Goal: Transaction & Acquisition: Purchase product/service

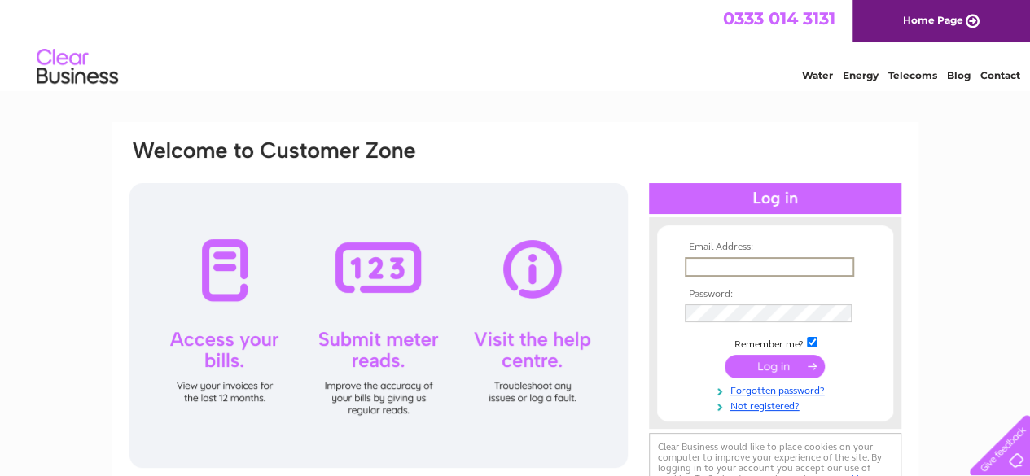
click at [760, 270] on input "text" at bounding box center [769, 267] width 169 height 20
click at [733, 305] on td at bounding box center [775, 313] width 189 height 27
click at [845, 265] on input "fintan.omalley@icloud.com" at bounding box center [769, 266] width 168 height 18
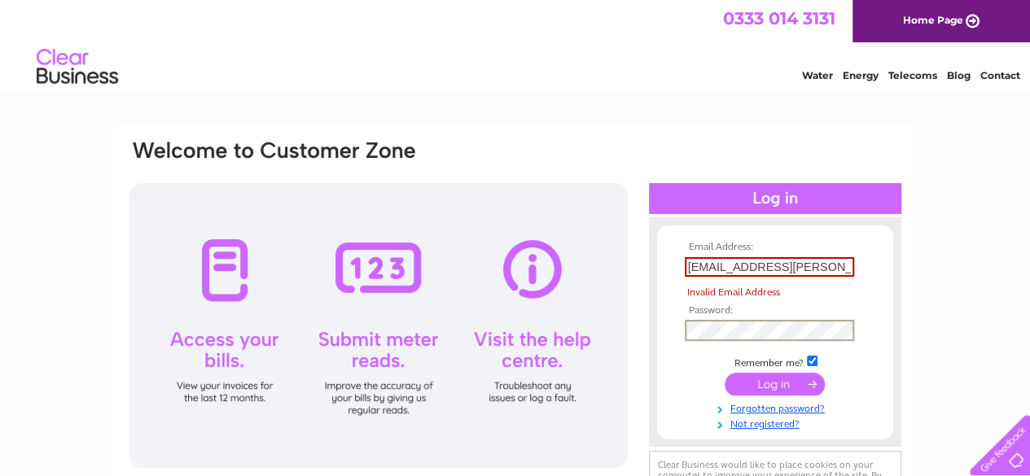
click at [834, 266] on input "[EMAIL_ADDRESS][PERSON_NAME][DOMAIN_NAME]" at bounding box center [769, 267] width 169 height 20
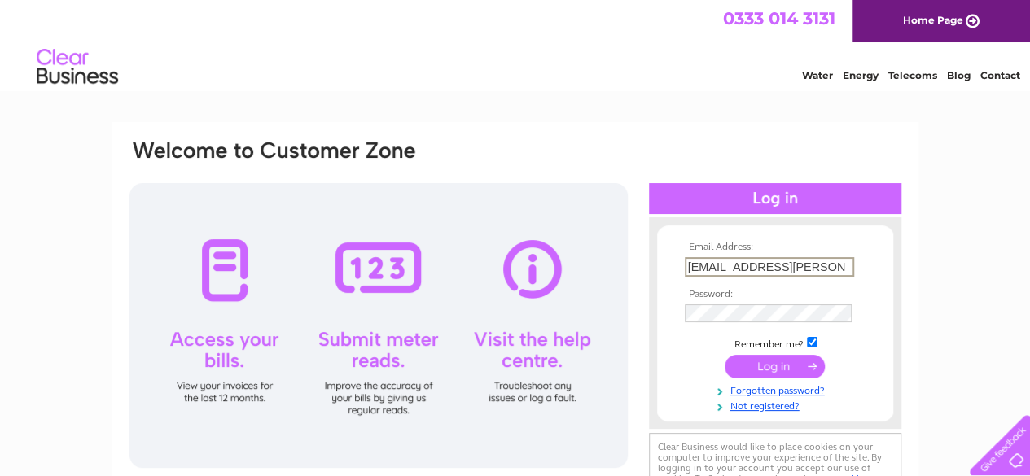
type input "[EMAIL_ADDRESS][PERSON_NAME][DOMAIN_NAME]"
click at [774, 388] on link "Forgotten password?" at bounding box center [777, 390] width 185 height 15
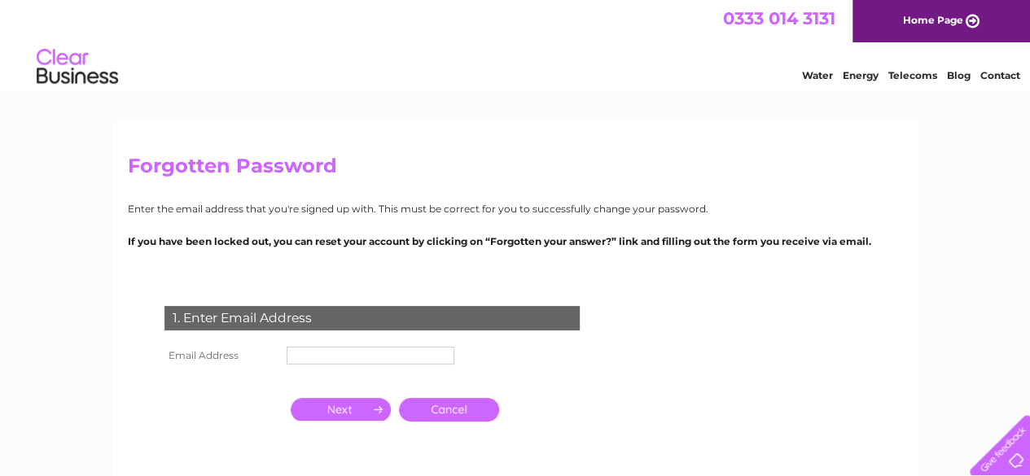
click at [380, 351] on input "text" at bounding box center [371, 356] width 168 height 18
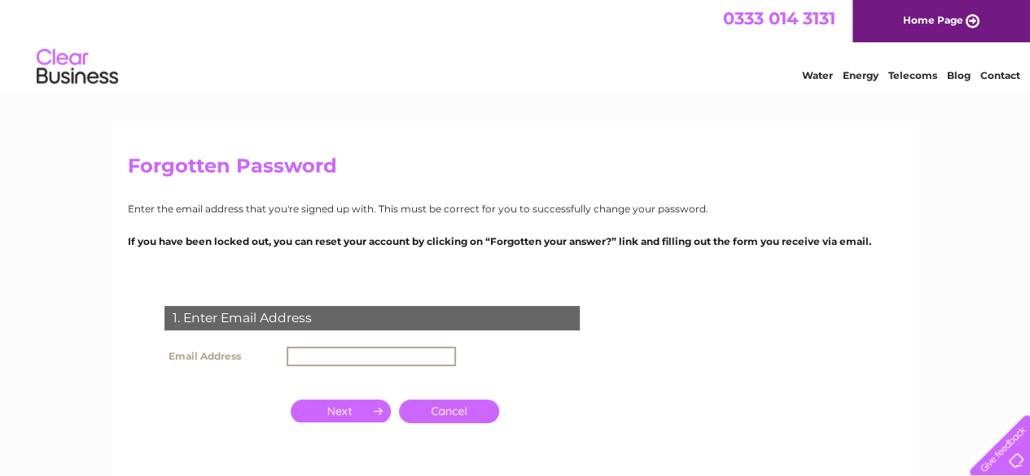
type input "fintan.omalley@icloud.com"
click at [334, 410] on input "button" at bounding box center [341, 411] width 100 height 23
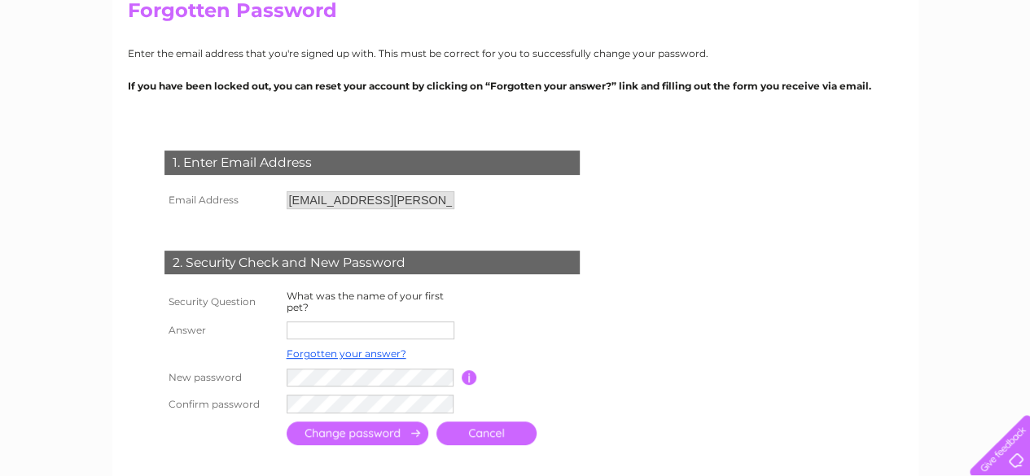
scroll to position [163, 0]
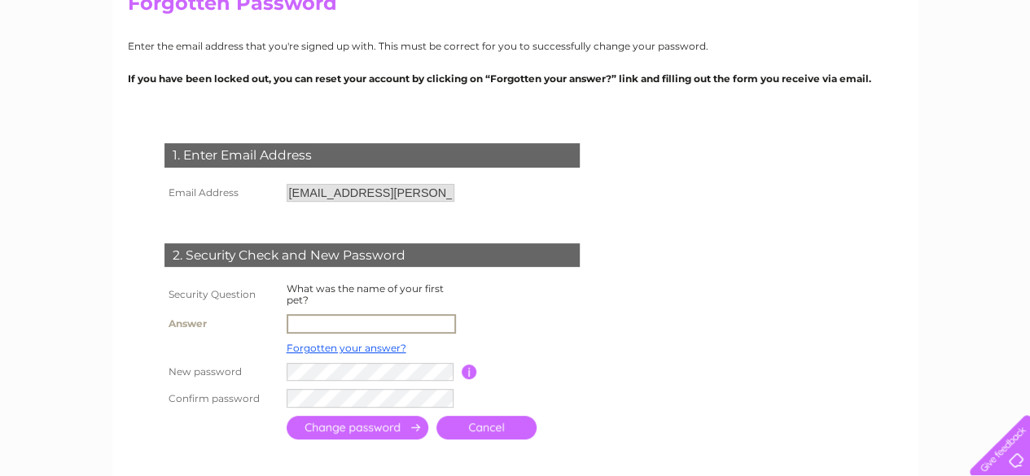
click at [363, 324] on input "text" at bounding box center [371, 324] width 169 height 20
type input "George"
click at [340, 427] on input "submit" at bounding box center [358, 429] width 142 height 24
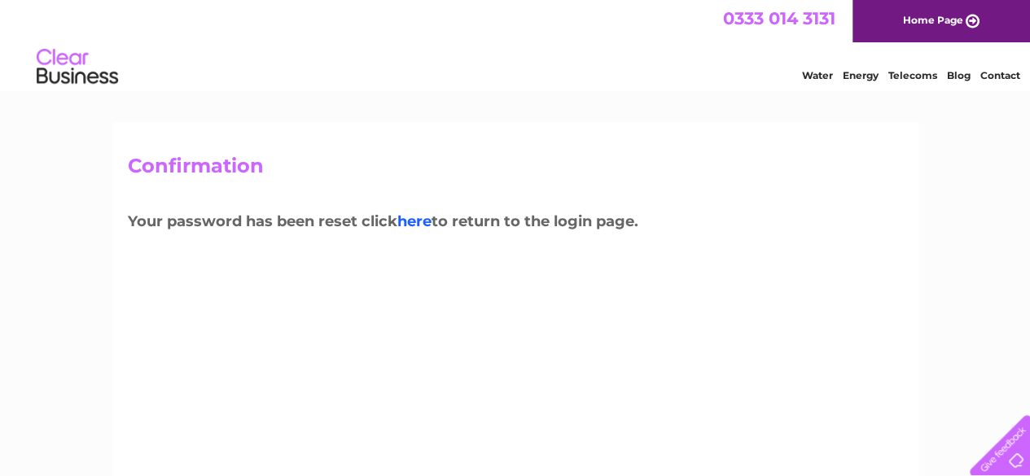
click at [418, 222] on link "here" at bounding box center [414, 222] width 34 height 18
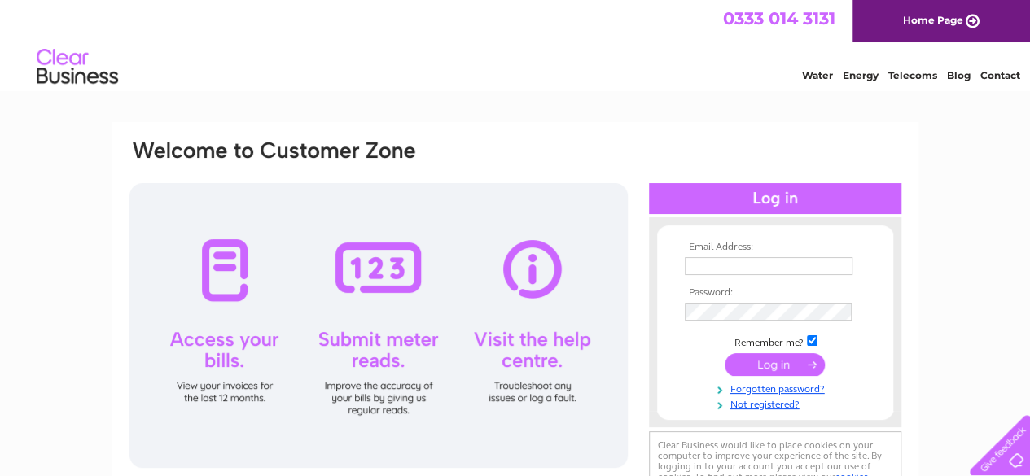
type input "fintan.omalley@icloud.com"
click at [780, 367] on input "submit" at bounding box center [775, 364] width 100 height 23
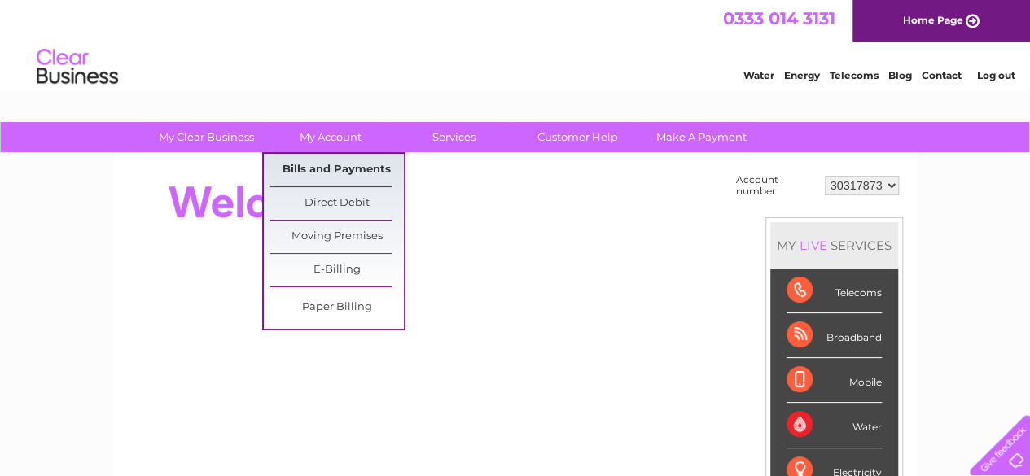
click at [314, 170] on link "Bills and Payments" at bounding box center [337, 170] width 134 height 33
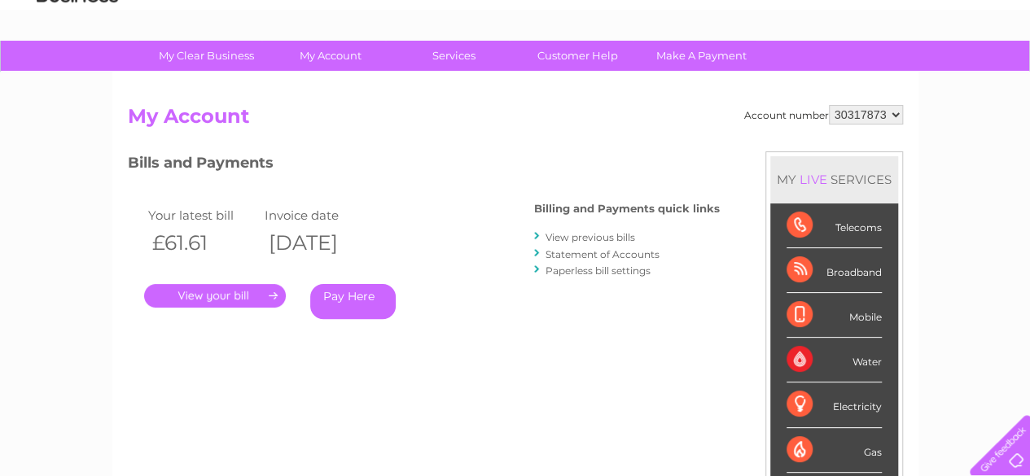
scroll to position [163, 0]
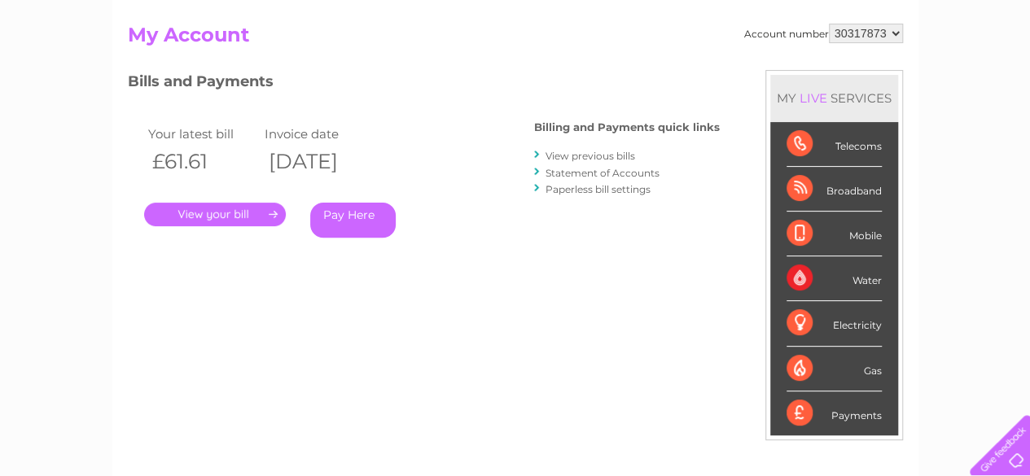
click at [214, 214] on link "." at bounding box center [215, 215] width 142 height 24
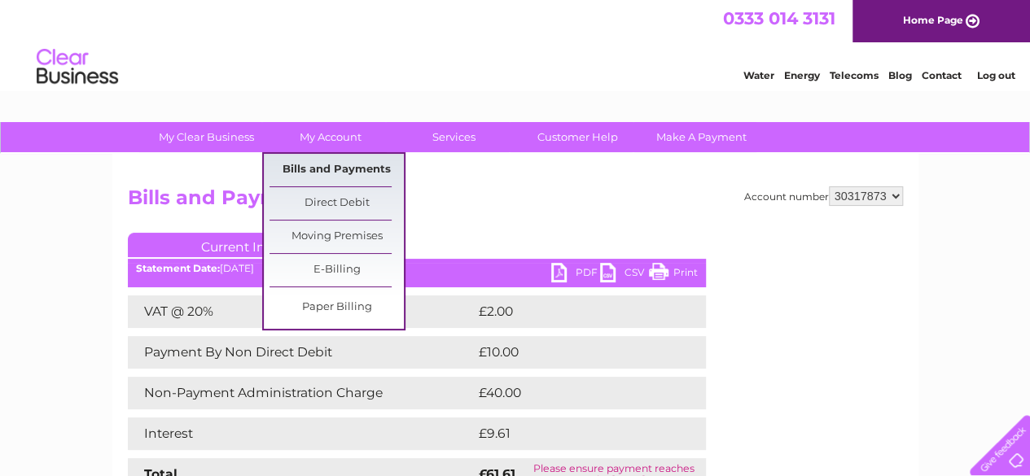
click at [339, 168] on link "Bills and Payments" at bounding box center [337, 170] width 134 height 33
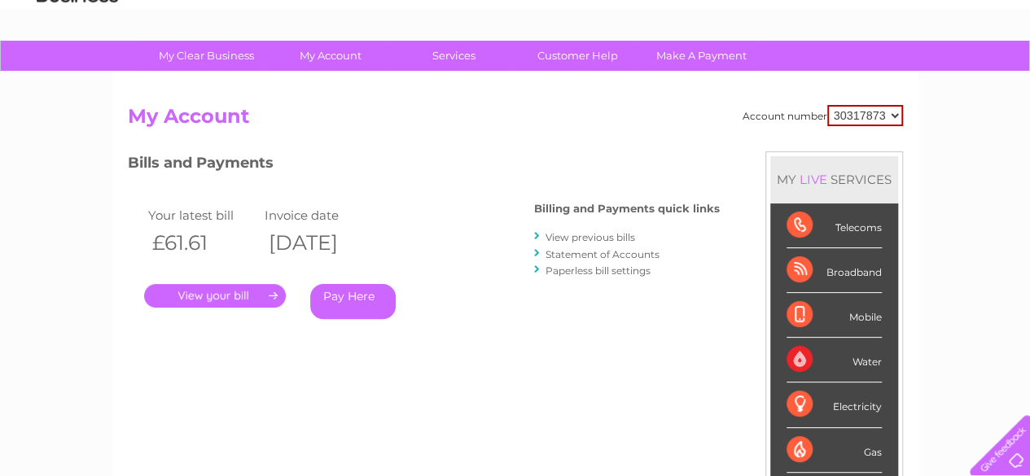
scroll to position [163, 0]
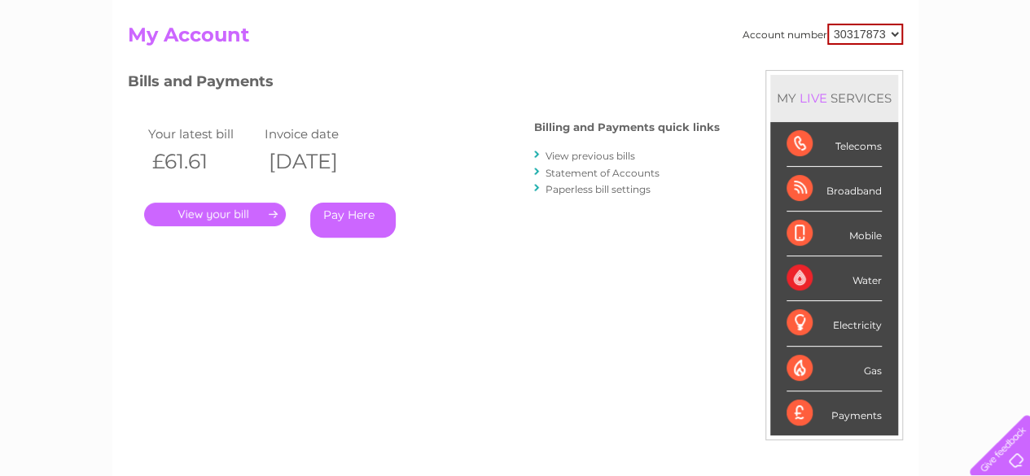
click at [857, 322] on div "Electricity" at bounding box center [834, 323] width 95 height 45
click at [790, 322] on div "Electricity" at bounding box center [834, 323] width 95 height 45
click at [798, 320] on div "Electricity" at bounding box center [834, 323] width 95 height 45
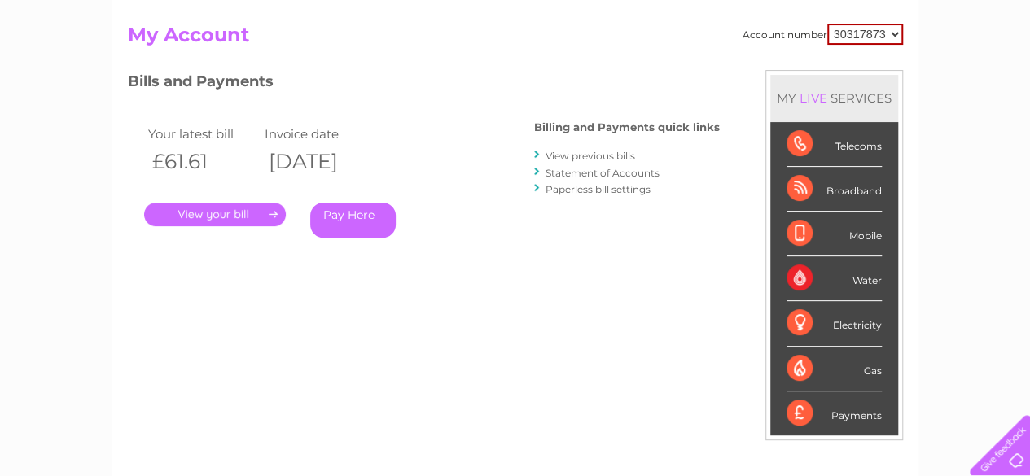
click at [798, 320] on div "Electricity" at bounding box center [834, 323] width 95 height 45
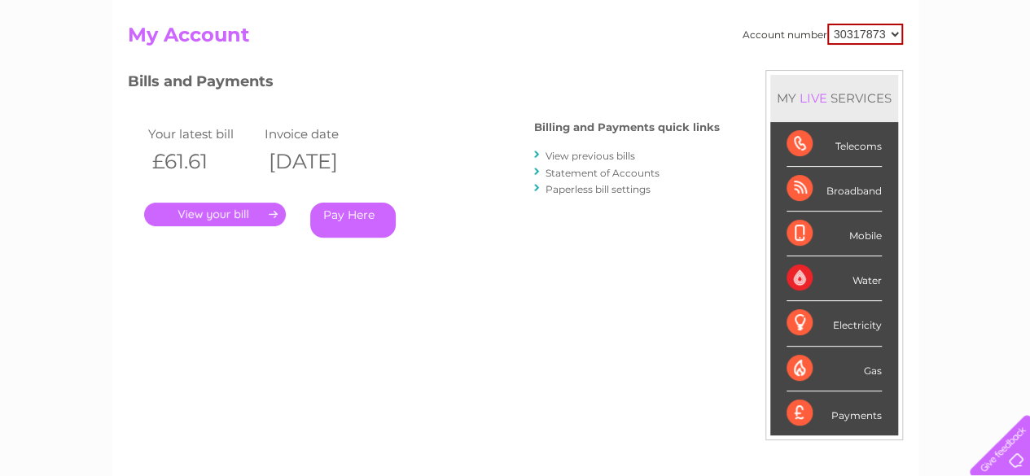
click at [798, 320] on div "Electricity" at bounding box center [834, 323] width 95 height 45
click at [834, 329] on div "Electricity" at bounding box center [834, 323] width 95 height 45
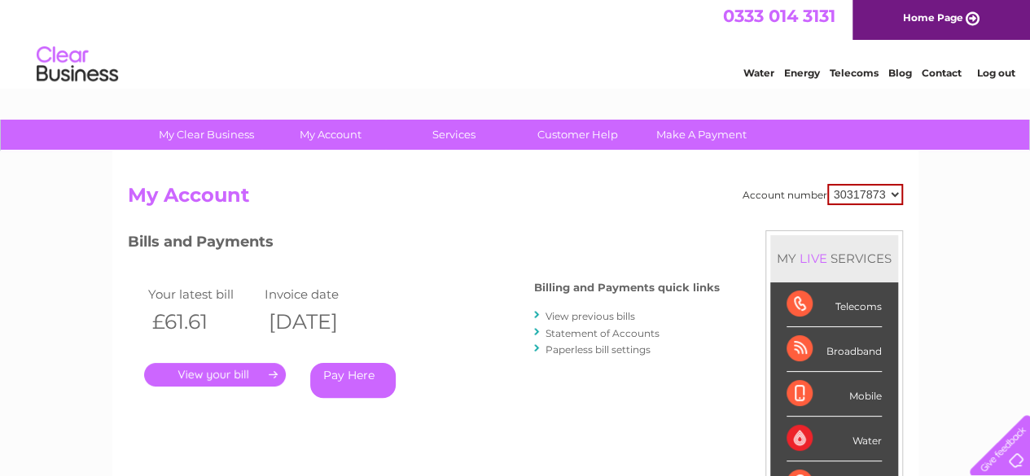
scroll to position [0, 0]
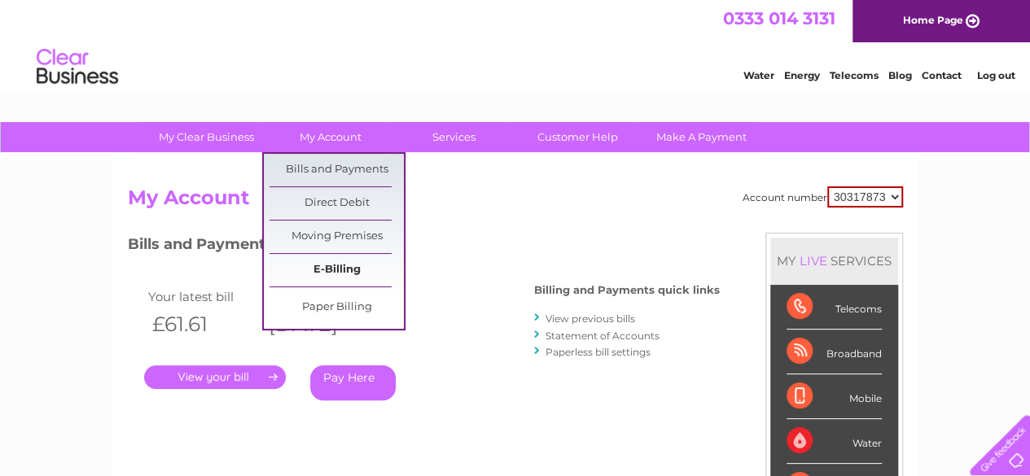
drag, startPoint x: 353, startPoint y: 274, endPoint x: 386, endPoint y: 258, distance: 36.8
click at [353, 272] on link "E-Billing" at bounding box center [337, 270] width 134 height 33
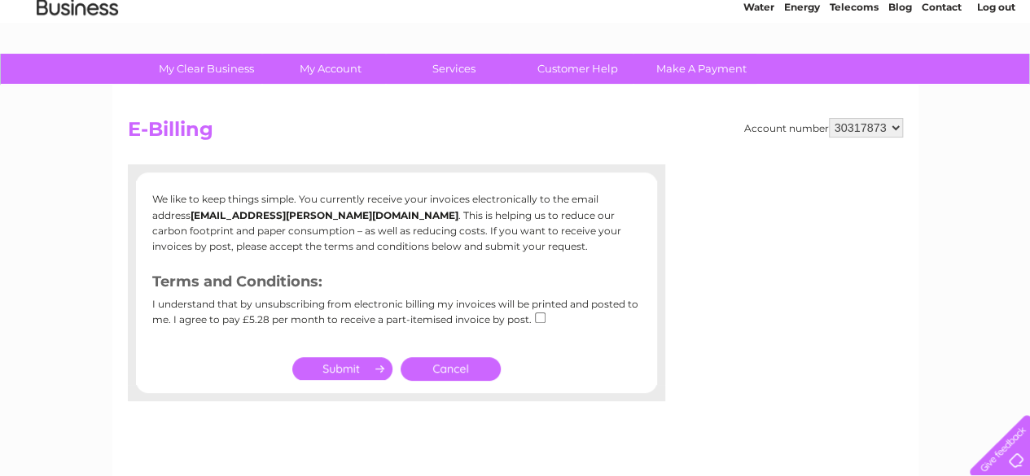
scroll to position [163, 0]
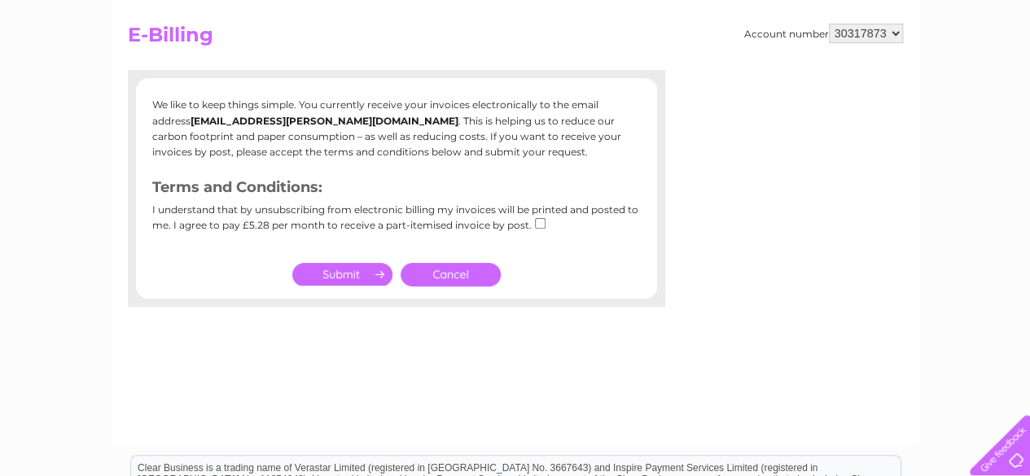
click at [466, 279] on link "Cancel" at bounding box center [451, 275] width 100 height 24
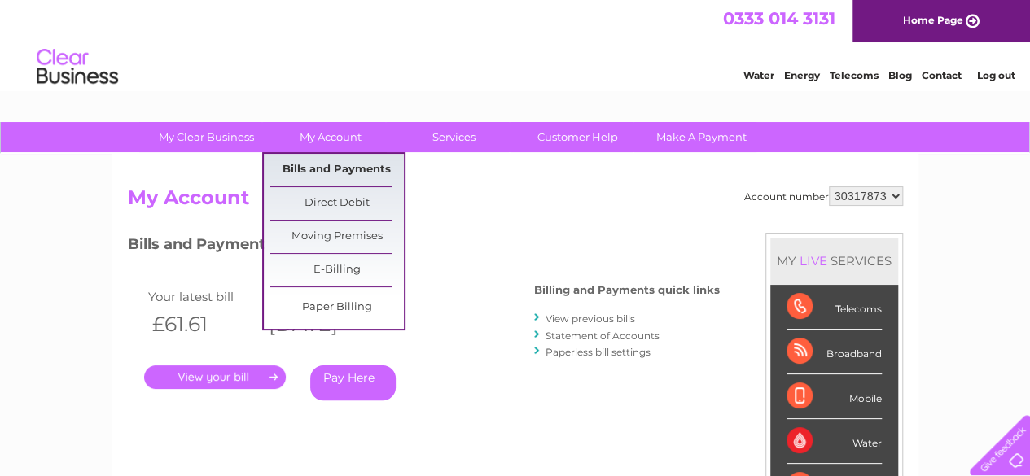
click at [335, 167] on link "Bills and Payments" at bounding box center [337, 170] width 134 height 33
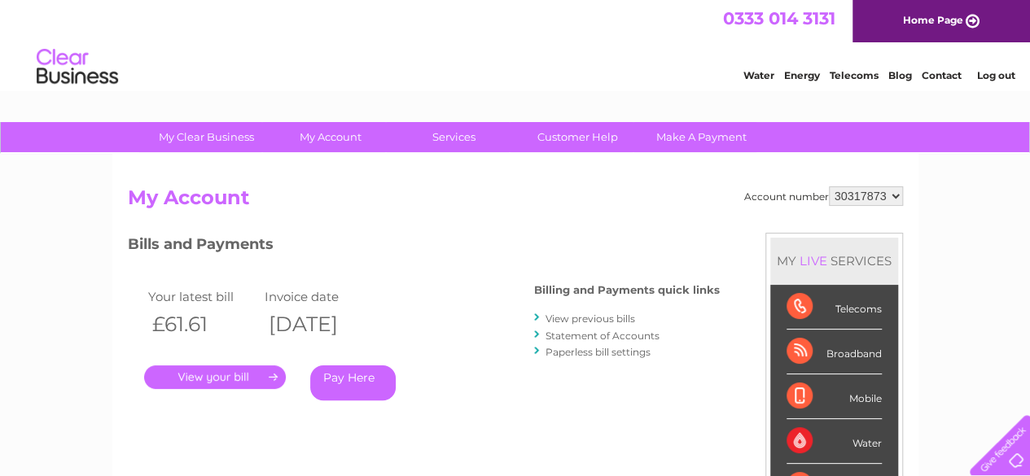
click at [215, 370] on link "." at bounding box center [215, 378] width 142 height 24
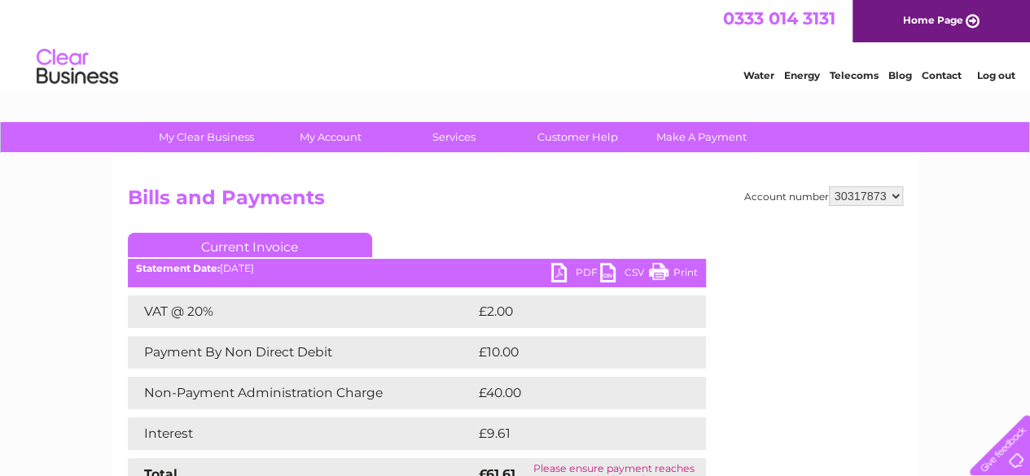
click at [895, 195] on select "30317873" at bounding box center [866, 196] width 74 height 20
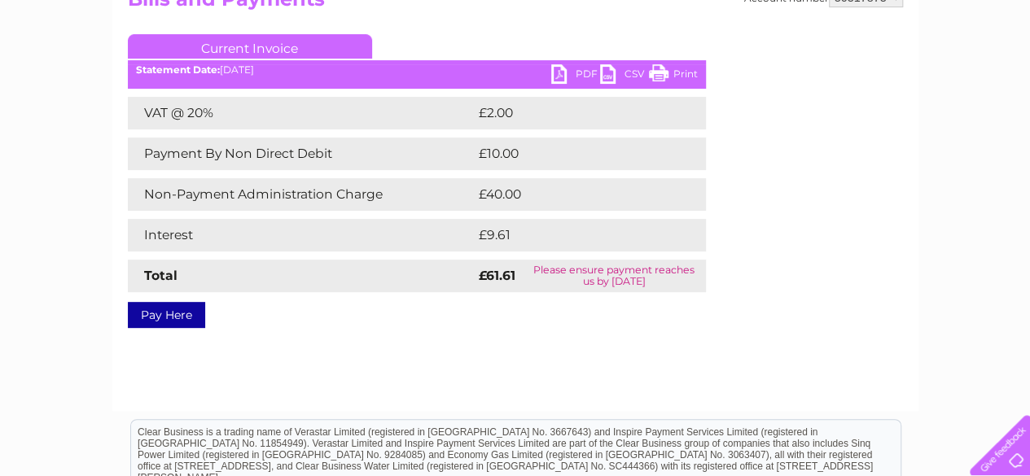
scroll to position [81, 0]
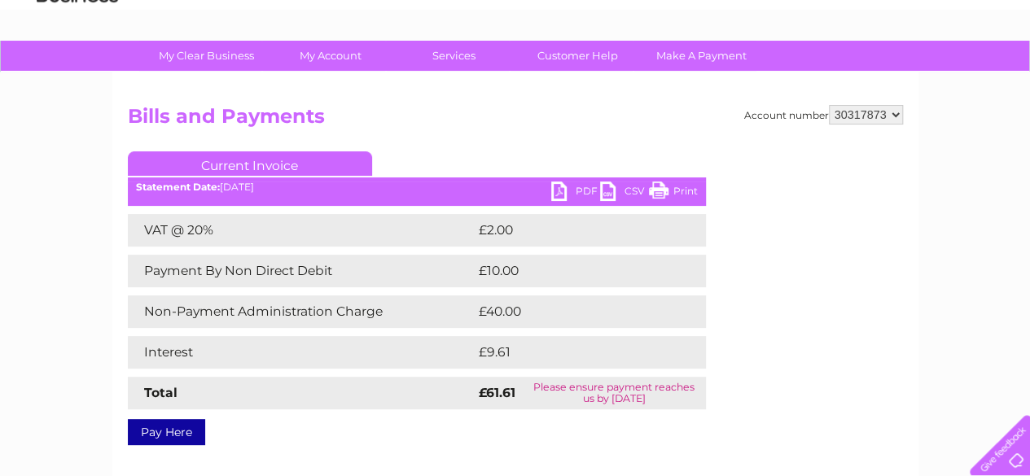
click at [241, 165] on link "Current Invoice" at bounding box center [250, 163] width 244 height 24
click at [326, 414] on div "Pay Here" at bounding box center [417, 424] width 578 height 29
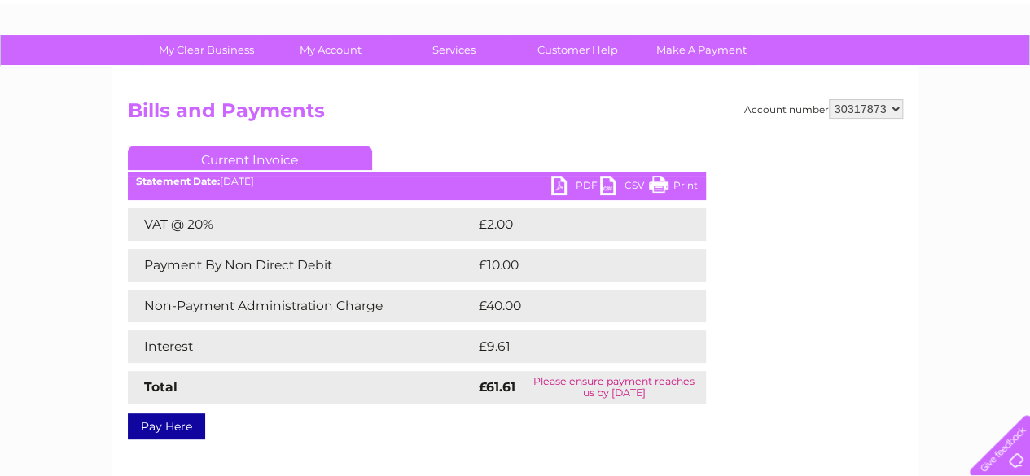
scroll to position [0, 0]
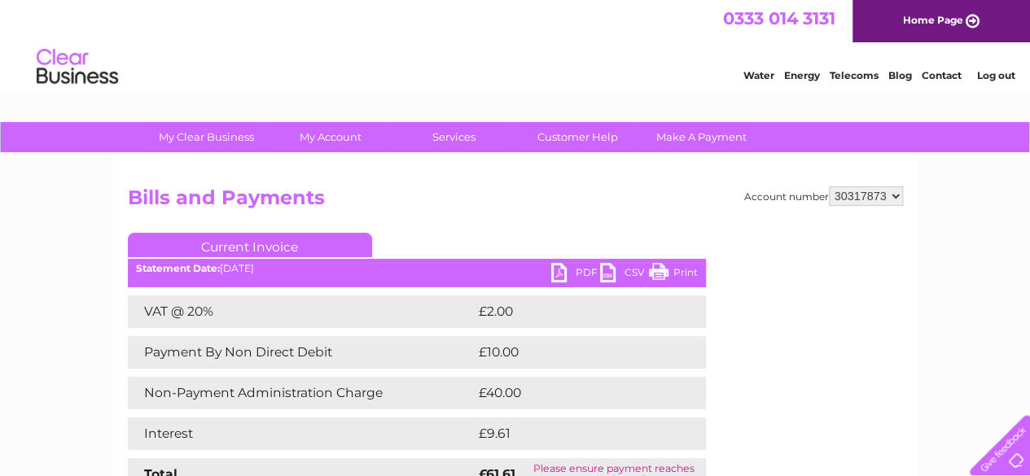
click at [790, 72] on link "Energy" at bounding box center [802, 75] width 36 height 12
click at [568, 269] on link "PDF" at bounding box center [575, 275] width 49 height 24
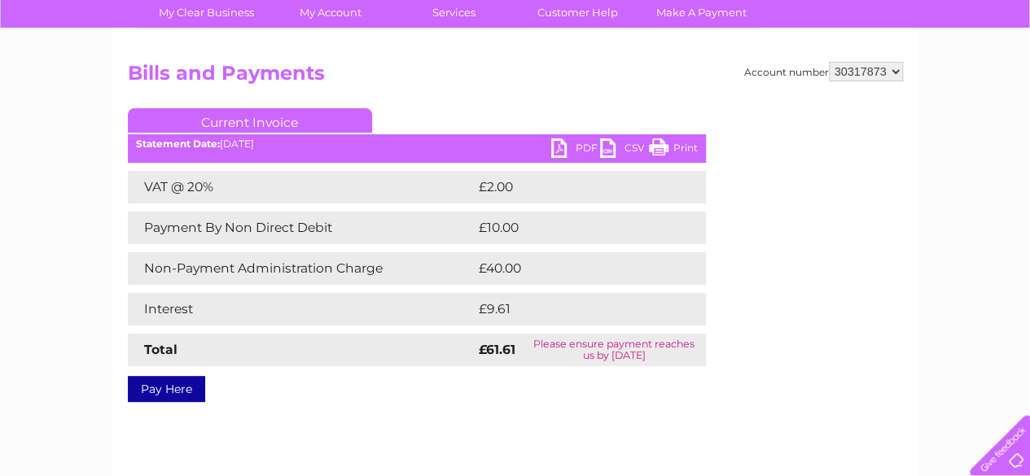
scroll to position [163, 0]
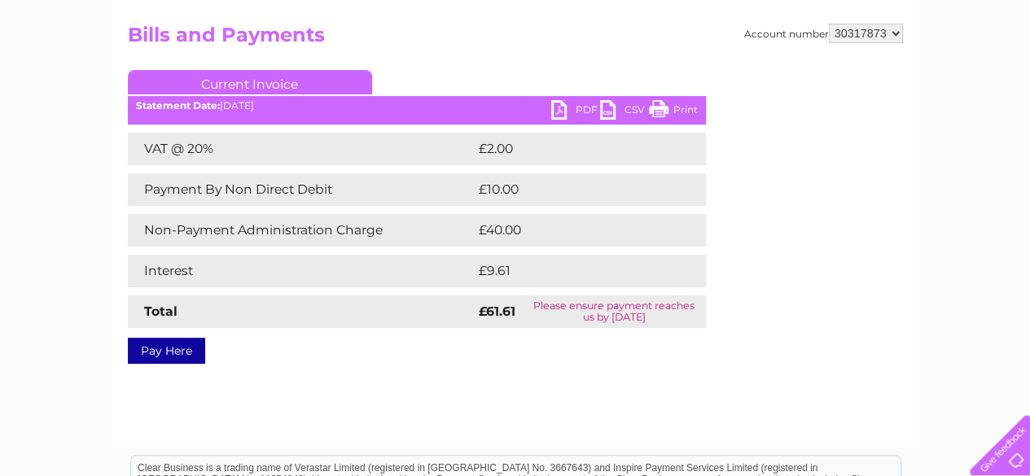
click at [176, 351] on link "Pay Here" at bounding box center [166, 351] width 77 height 26
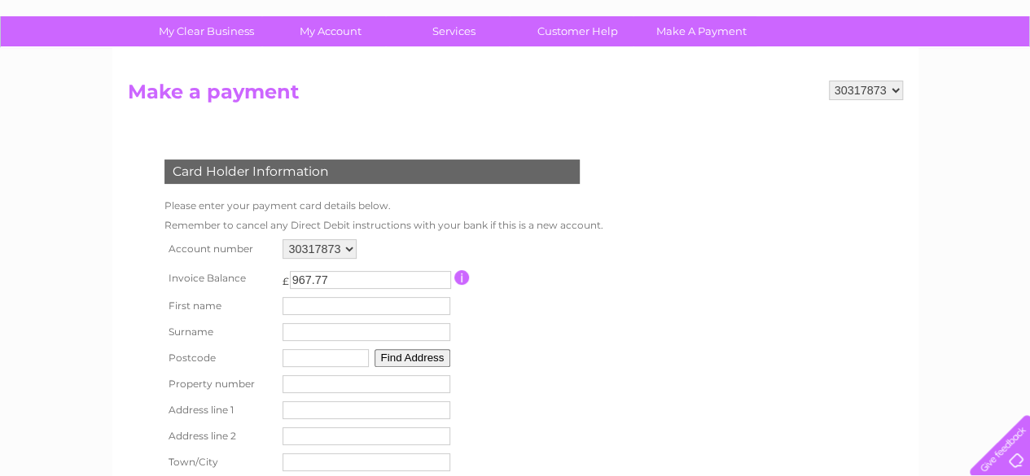
scroll to position [163, 0]
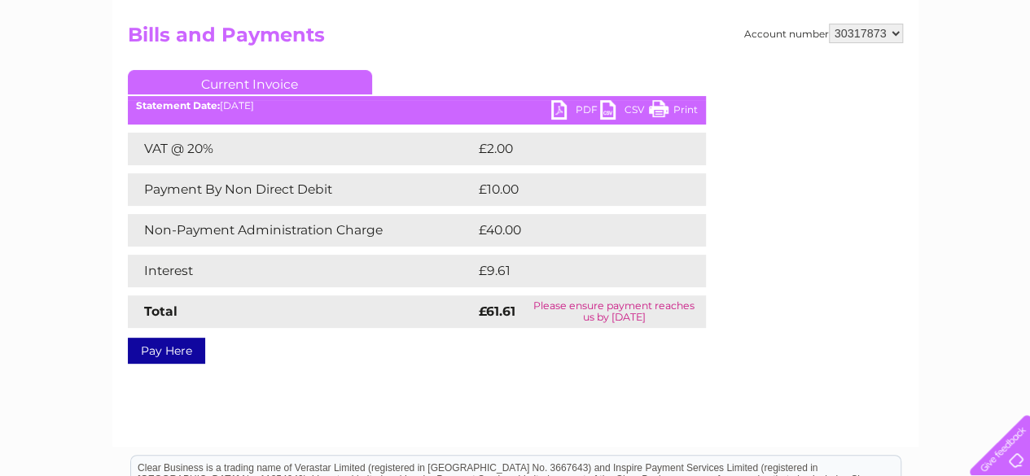
scroll to position [163, 0]
click at [576, 112] on link "PDF" at bounding box center [575, 112] width 49 height 24
